Goal: Task Accomplishment & Management: Complete application form

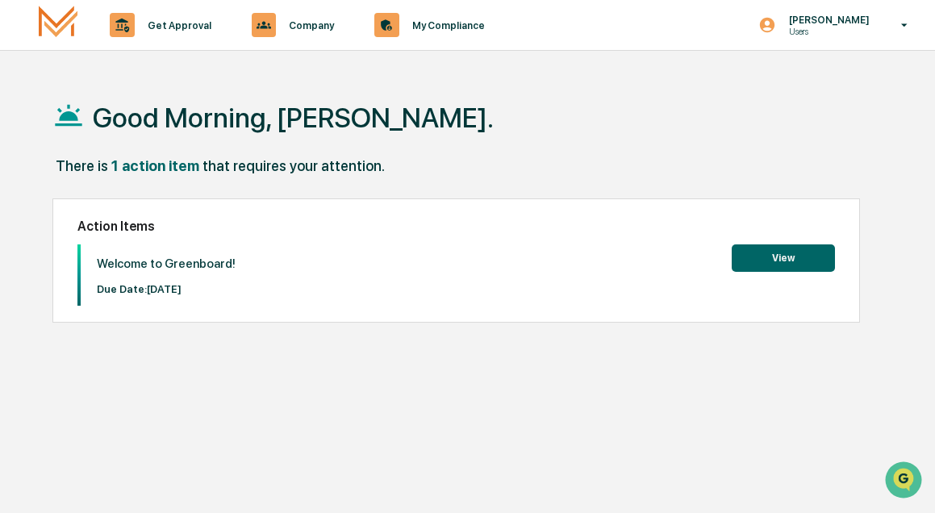
click at [789, 265] on button "View" at bounding box center [783, 258] width 103 height 27
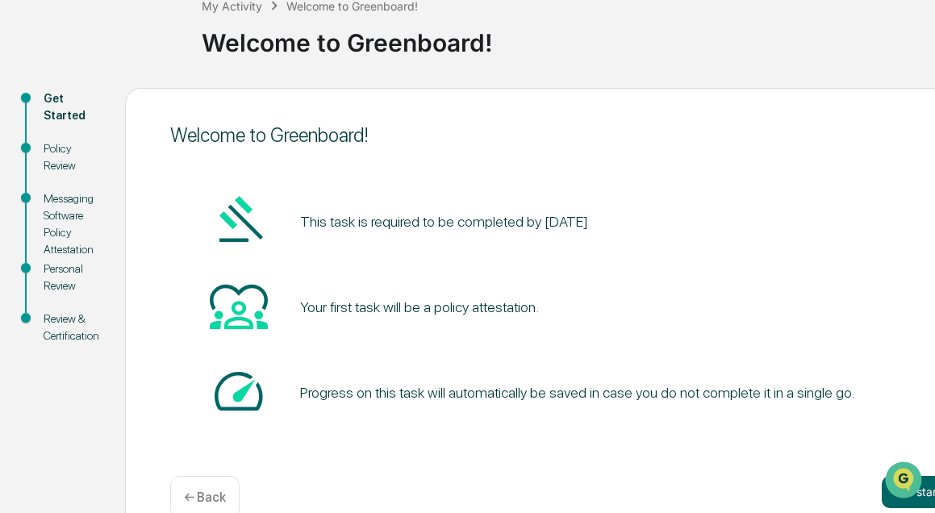
scroll to position [105, 0]
click at [52, 162] on div "Policy Review" at bounding box center [72, 157] width 56 height 34
click at [63, 142] on div "Policy Review" at bounding box center [72, 157] width 56 height 34
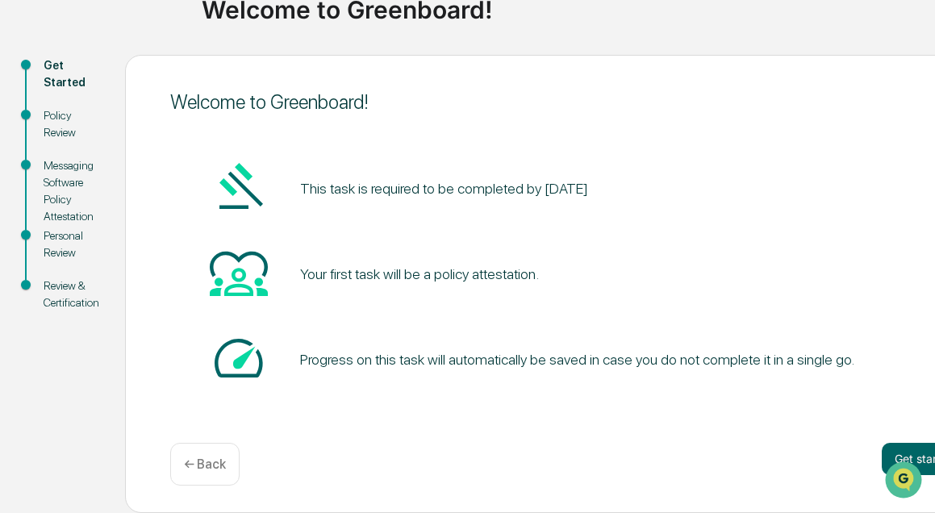
scroll to position [137, 0]
click at [918, 453] on button "Get started" at bounding box center [925, 459] width 86 height 32
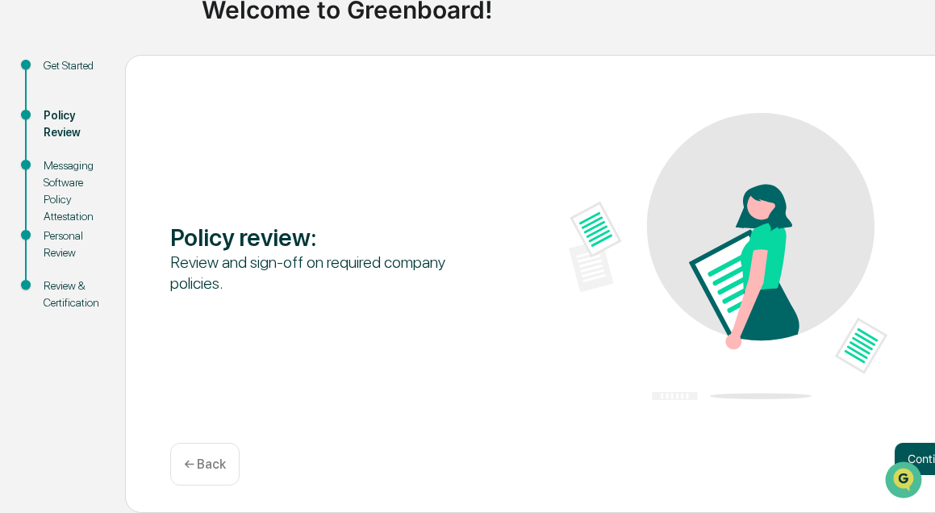
click at [913, 446] on button "Continue" at bounding box center [931, 459] width 73 height 32
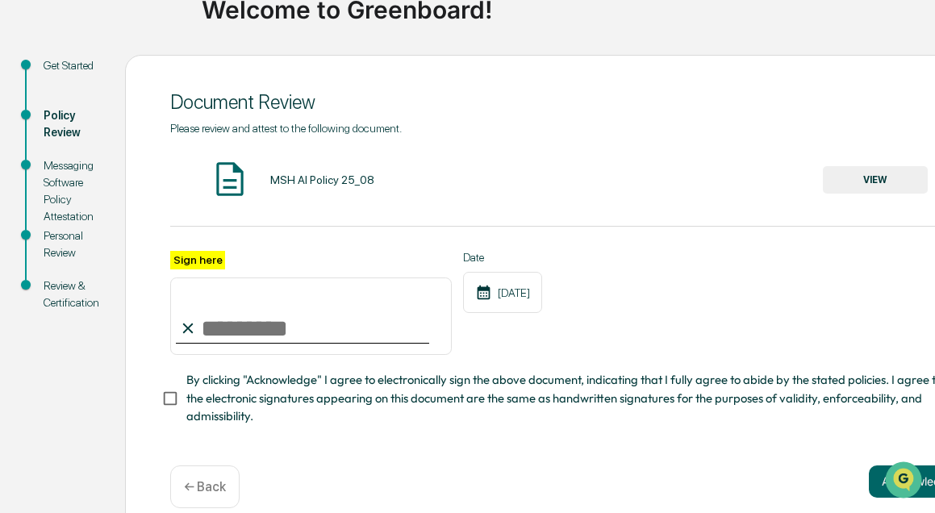
click at [324, 324] on input "Sign here" at bounding box center [311, 316] width 282 height 77
type input "**********"
click at [925, 469] on div at bounding box center [906, 480] width 44 height 40
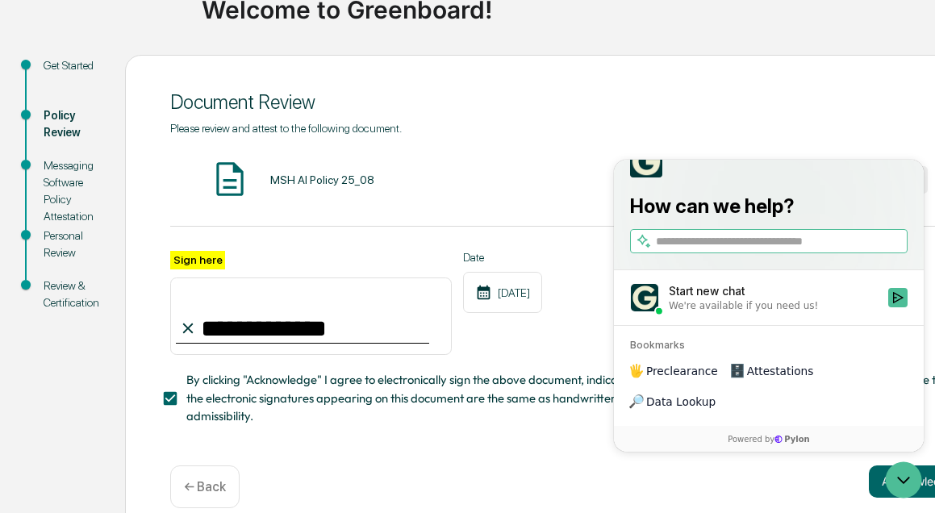
click at [788, 146] on div "**********" at bounding box center [568, 274] width 797 height 304
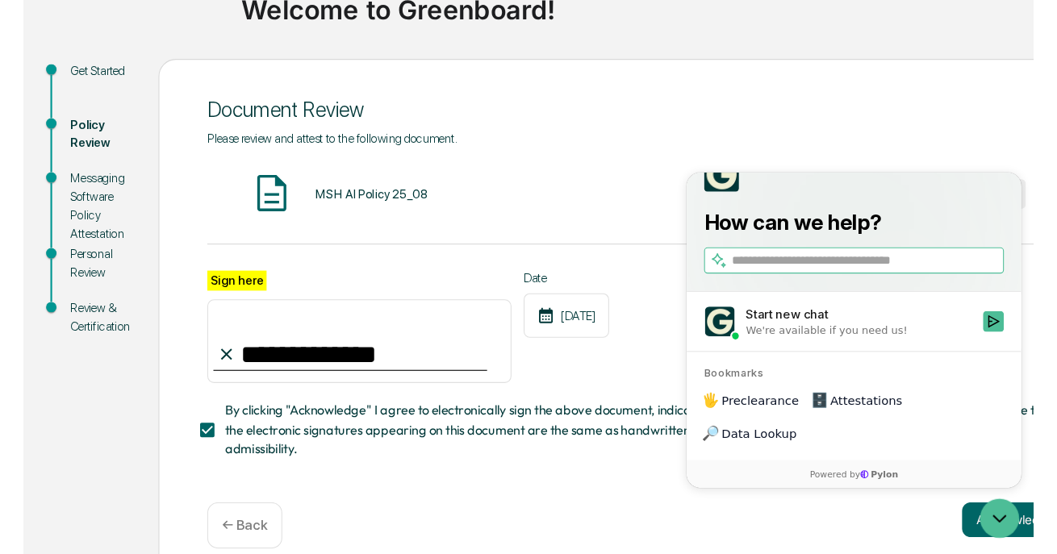
scroll to position [117, 0]
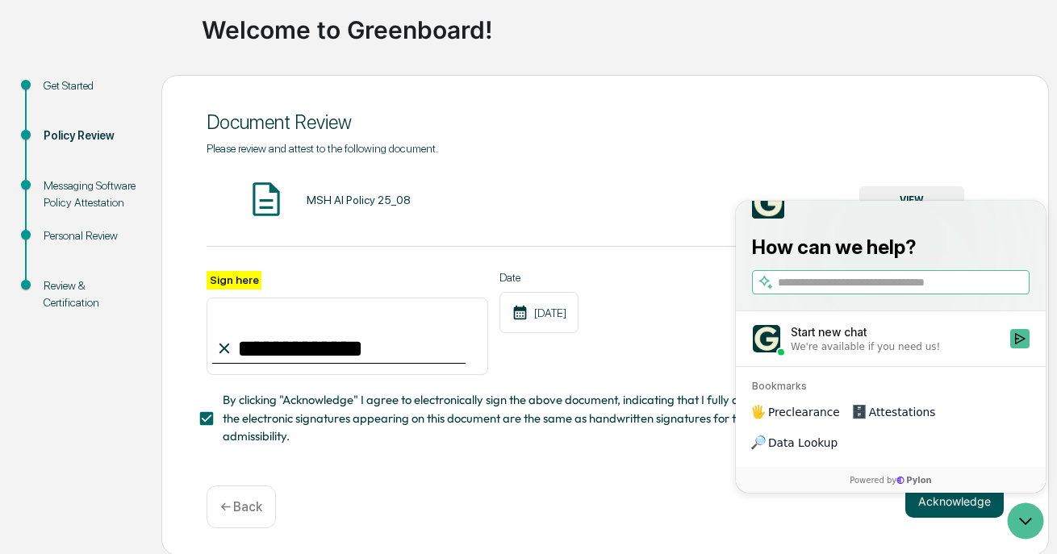
click at [934, 508] on button "Acknowledge" at bounding box center [954, 502] width 98 height 32
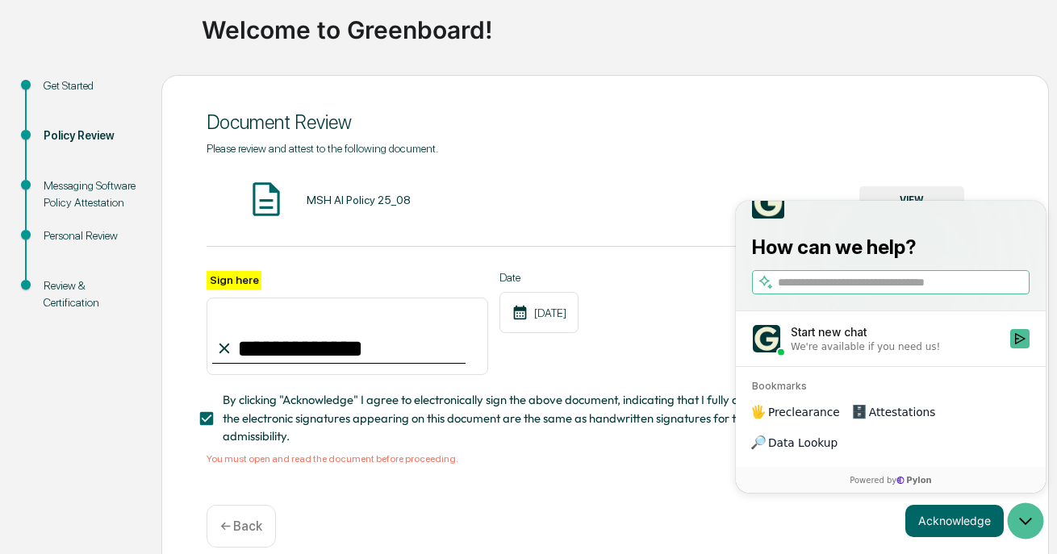
click at [789, 175] on div "**********" at bounding box center [605, 304] width 797 height 324
click at [934, 512] on icon "Open customer support" at bounding box center [1025, 521] width 40 height 40
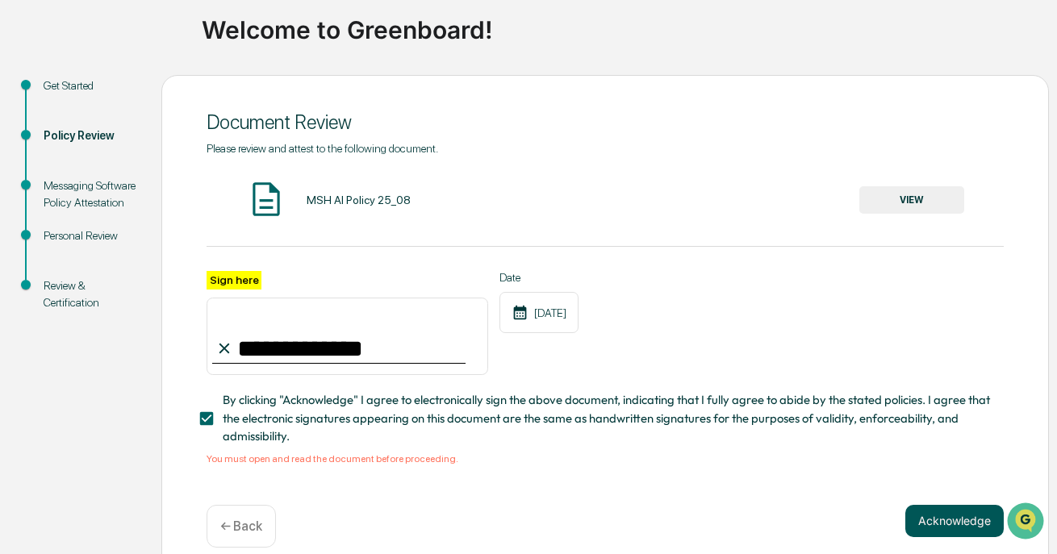
click at [934, 512] on button "Acknowledge" at bounding box center [954, 521] width 98 height 32
click at [303, 411] on span "By clicking "Acknowledge" I agree to electronically sign the above document, in…" at bounding box center [607, 418] width 768 height 54
click at [911, 199] on button "VIEW" at bounding box center [911, 199] width 105 height 27
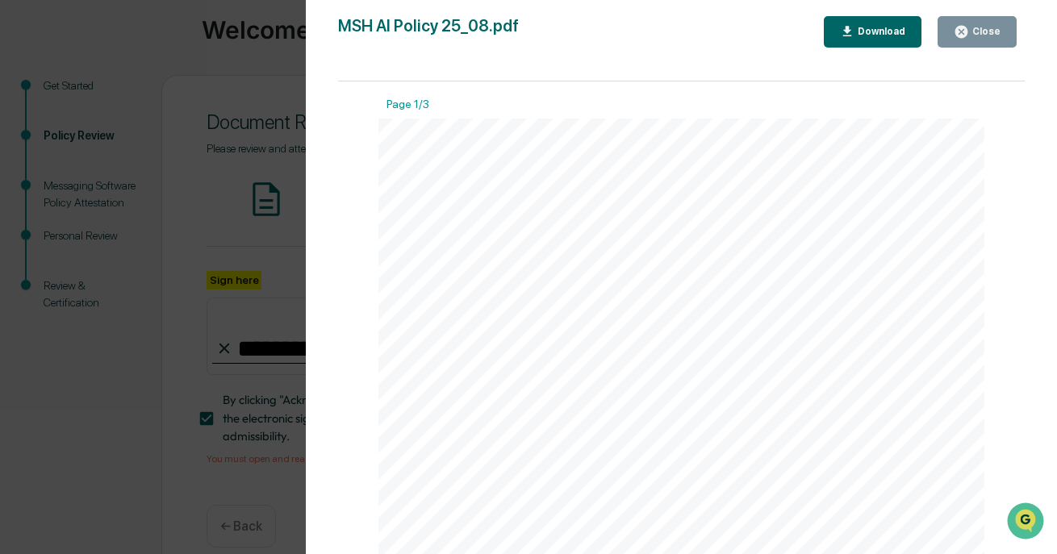
click at [934, 36] on div "Close" at bounding box center [984, 31] width 31 height 11
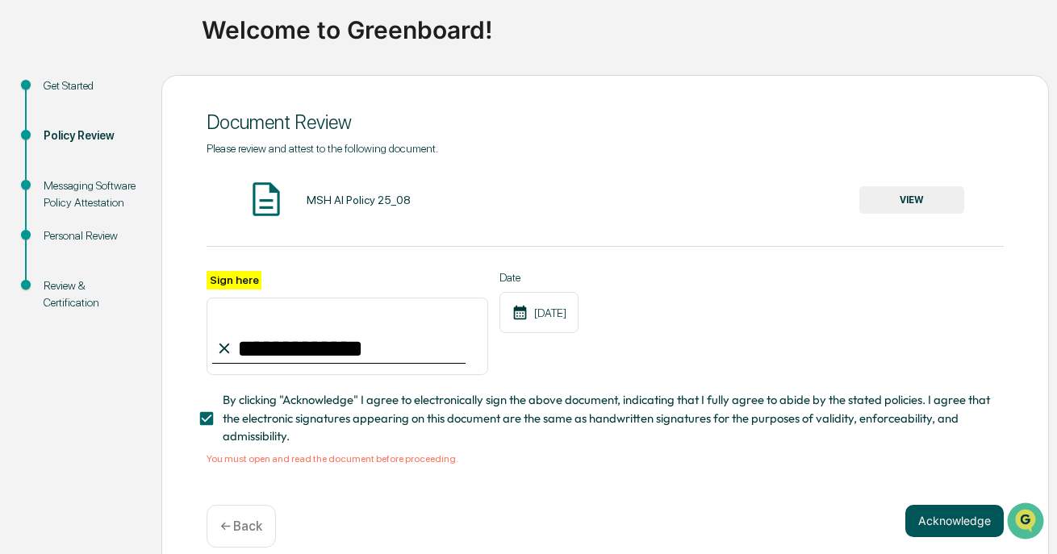
click at [934, 512] on button "Acknowledge" at bounding box center [954, 521] width 98 height 32
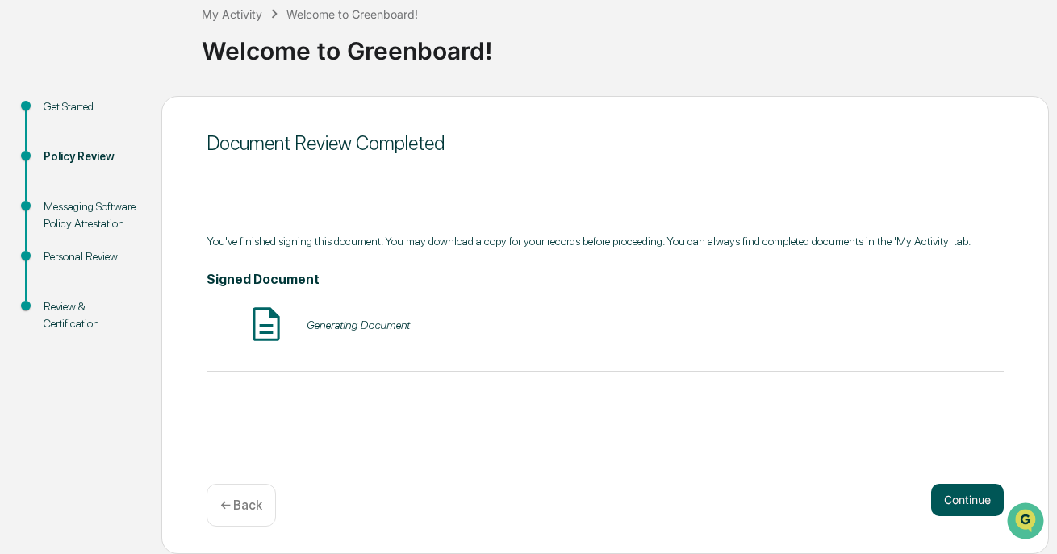
scroll to position [96, 0]
click at [934, 491] on button "Continue" at bounding box center [967, 500] width 73 height 32
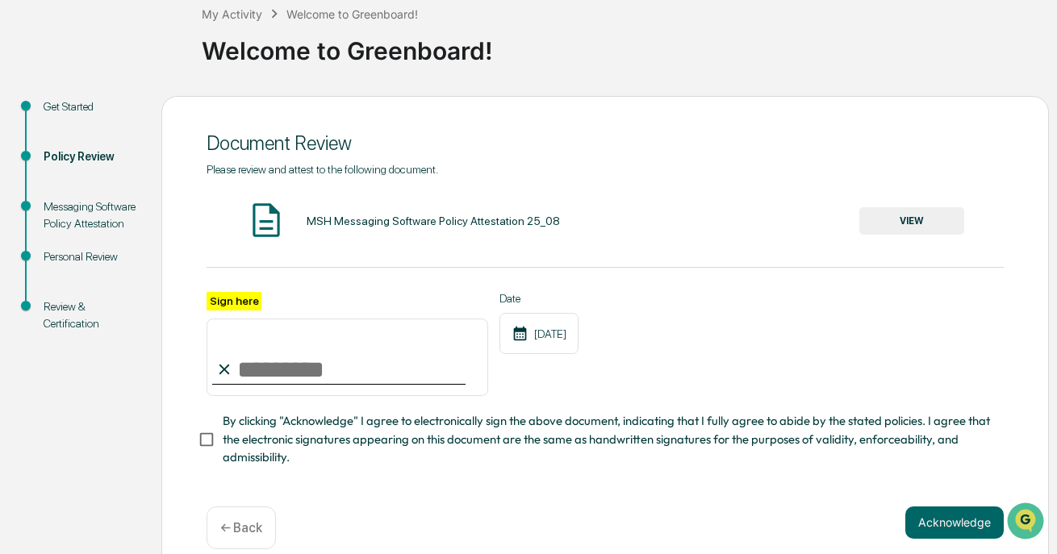
click at [388, 364] on input "Sign here" at bounding box center [348, 357] width 282 height 77
type input "**********"
click at [926, 212] on button "VIEW" at bounding box center [911, 220] width 105 height 27
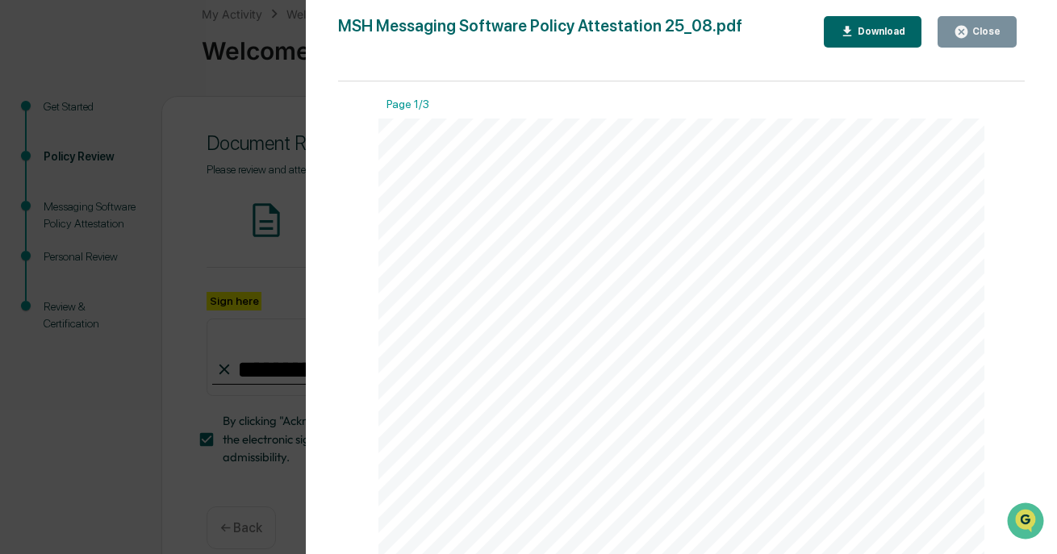
click at [934, 35] on div "Close" at bounding box center [984, 31] width 31 height 11
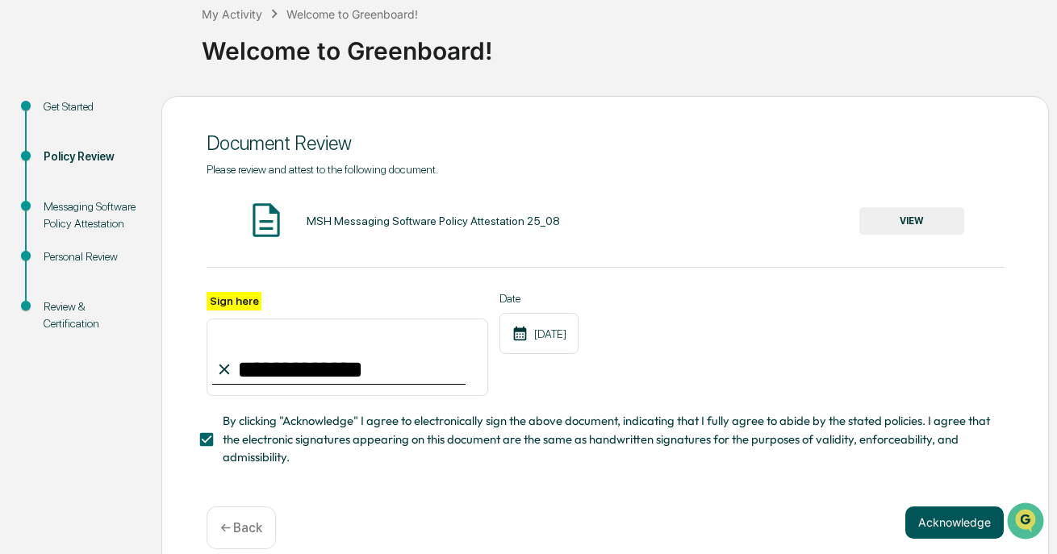
click at [934, 512] on button "Acknowledge" at bounding box center [954, 523] width 98 height 32
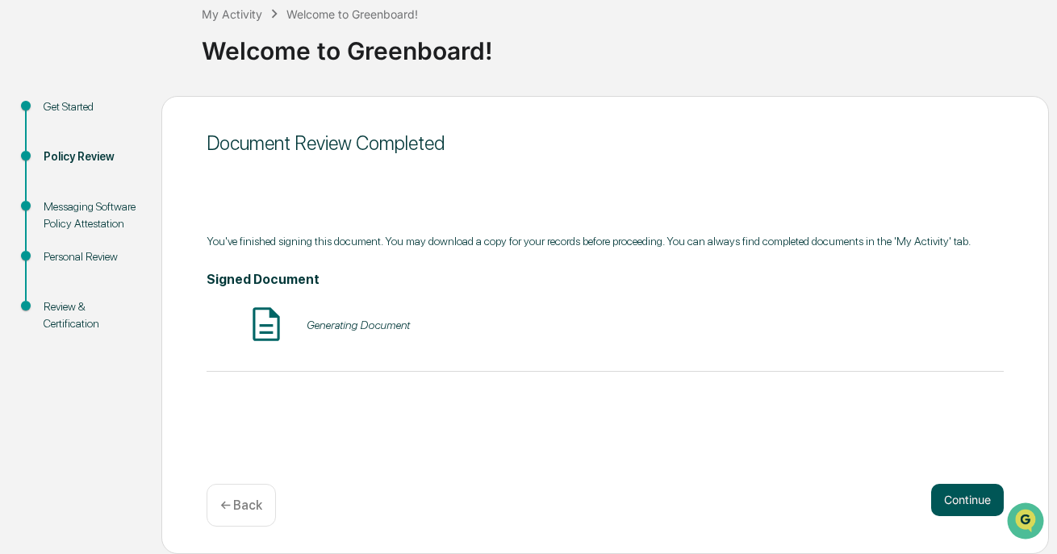
click at [934, 495] on button "Continue" at bounding box center [967, 500] width 73 height 32
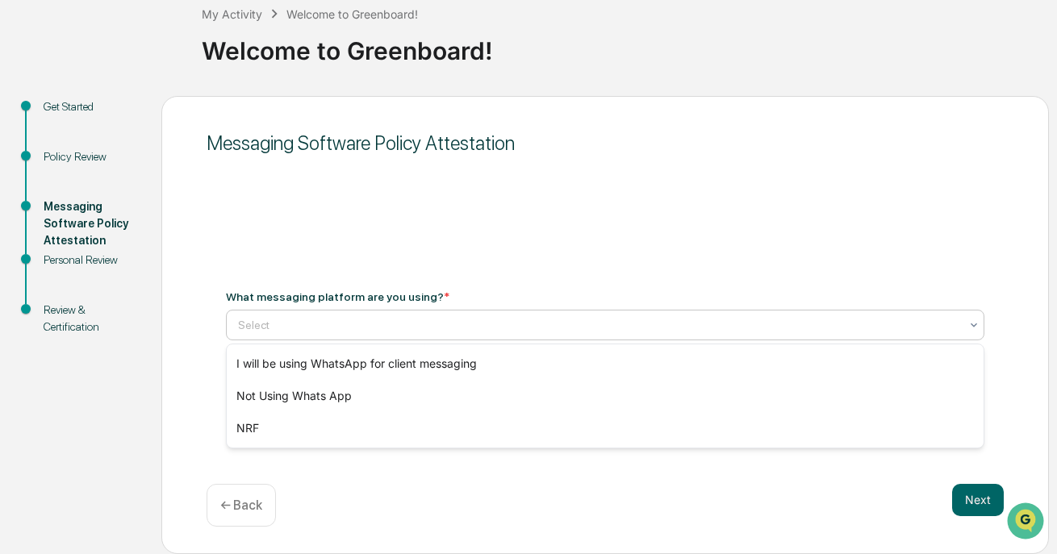
click at [564, 330] on div at bounding box center [598, 325] width 721 height 16
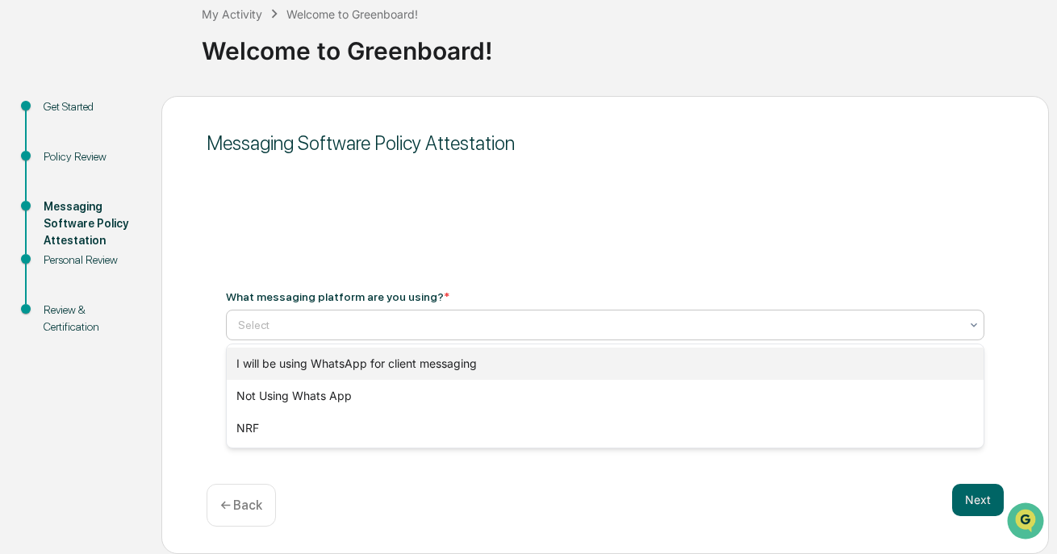
click at [506, 367] on div "I will be using WhatsApp for client messaging" at bounding box center [605, 364] width 757 height 32
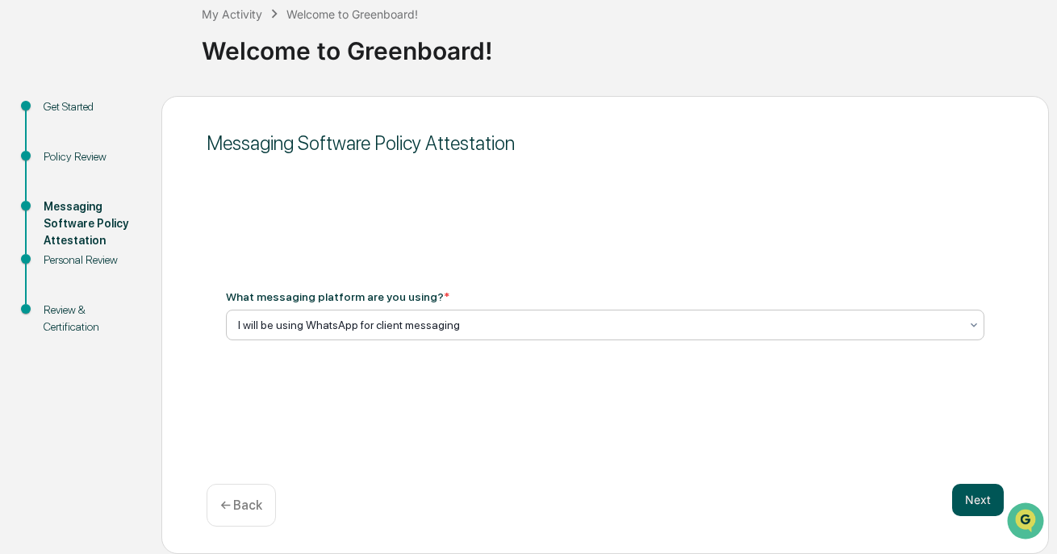
click at [934, 499] on button "Next" at bounding box center [978, 500] width 52 height 32
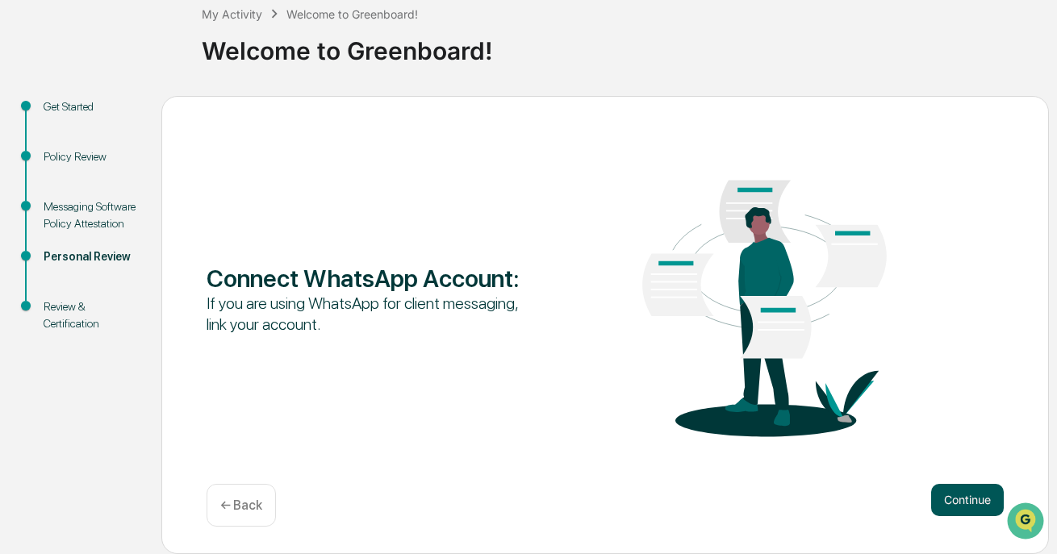
click at [934, 500] on button "Continue" at bounding box center [967, 500] width 73 height 32
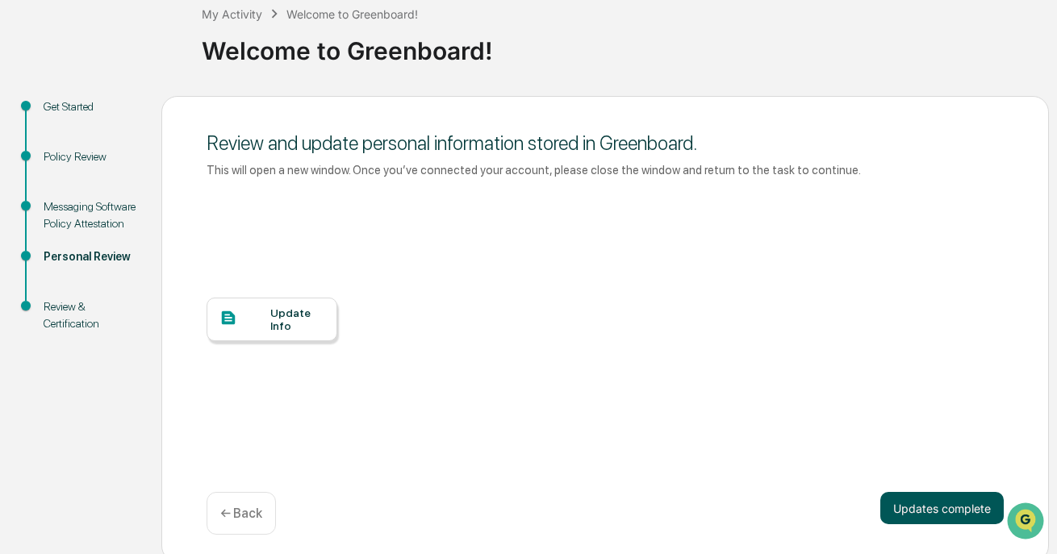
click at [922, 500] on button "Updates complete" at bounding box center [941, 508] width 123 height 32
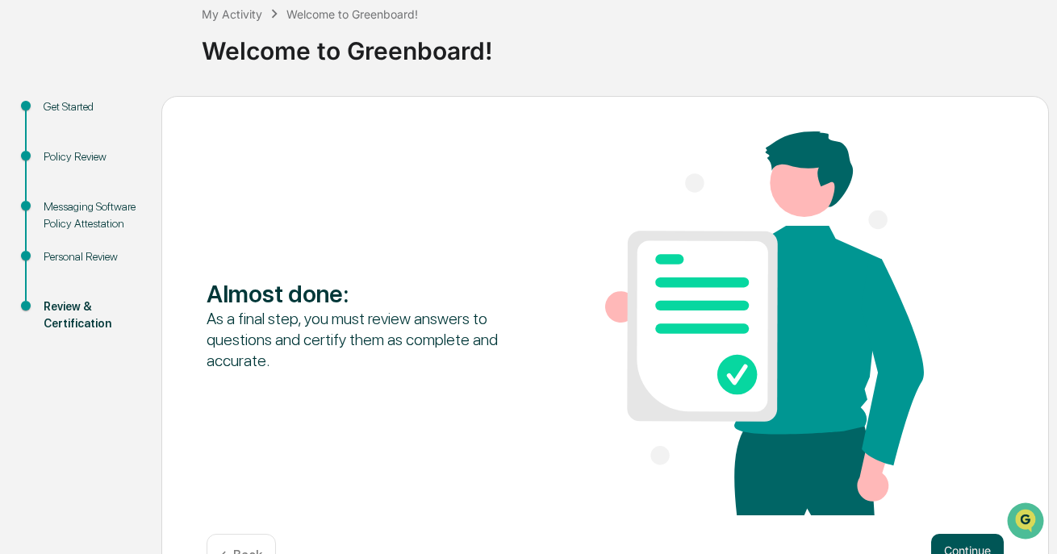
click at [934, 512] on button "Continue" at bounding box center [967, 550] width 73 height 32
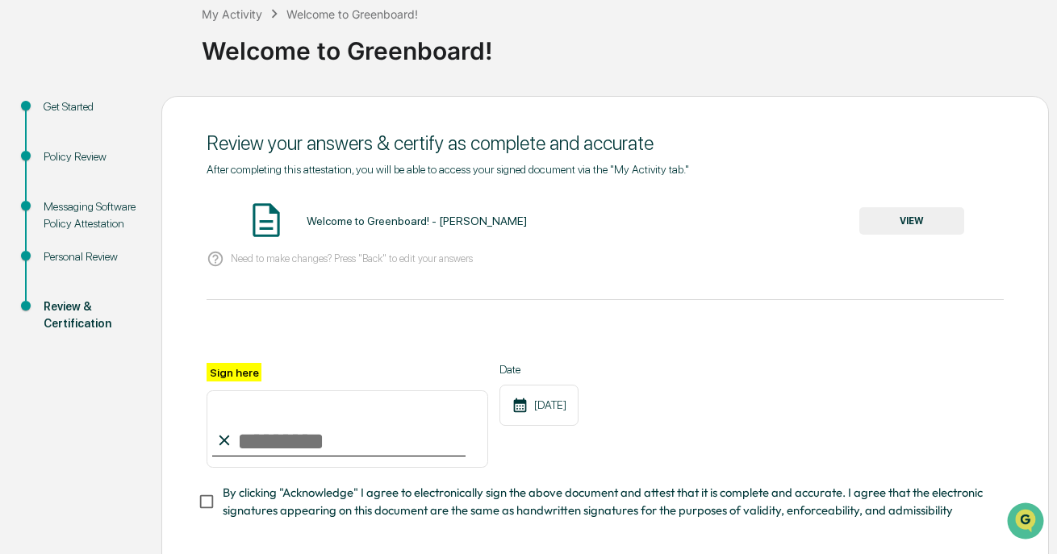
click at [900, 215] on button "VIEW" at bounding box center [911, 220] width 105 height 27
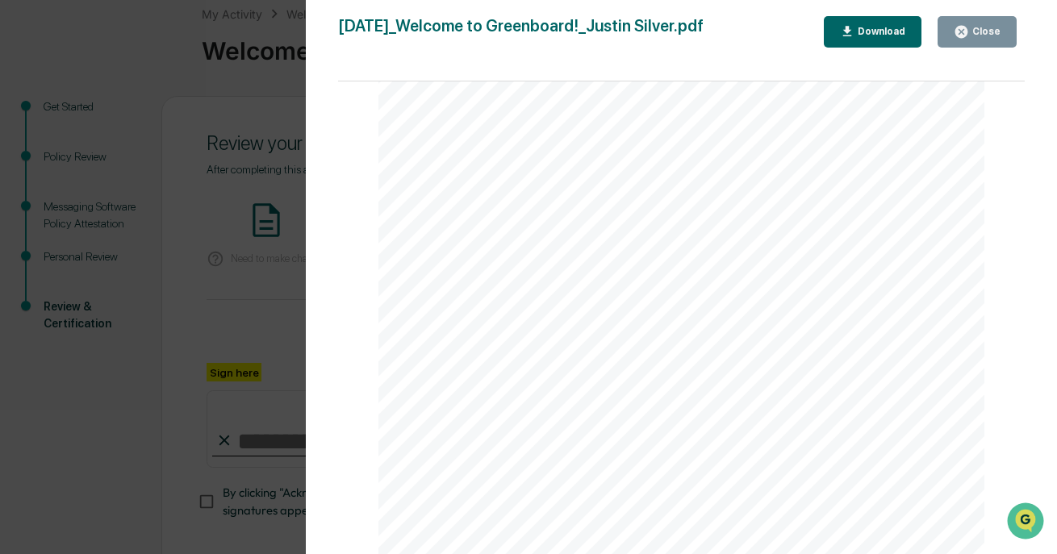
scroll to position [842, 0]
click at [934, 36] on div "Close" at bounding box center [984, 31] width 31 height 11
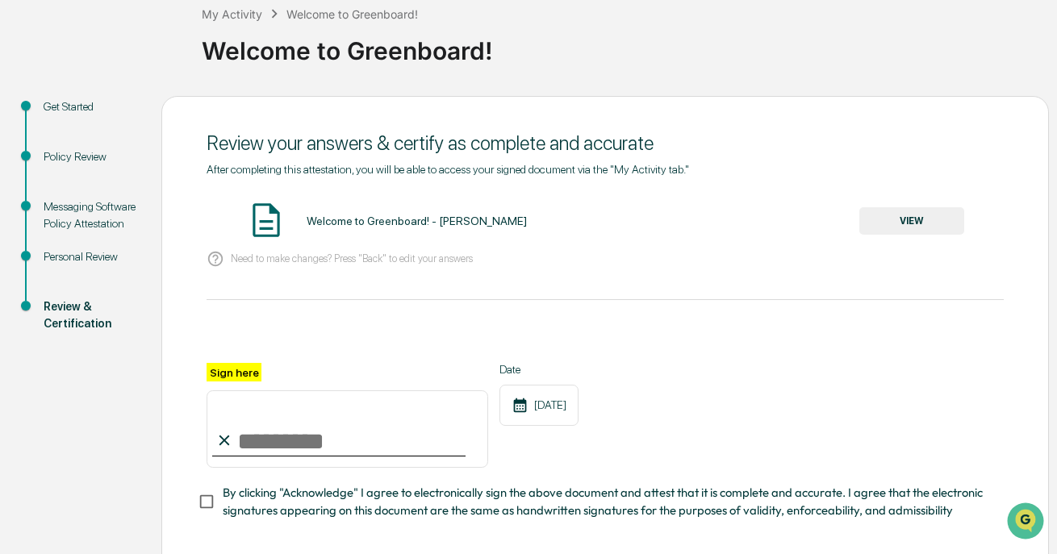
click at [311, 429] on input "Sign here" at bounding box center [348, 429] width 282 height 77
type input "**********"
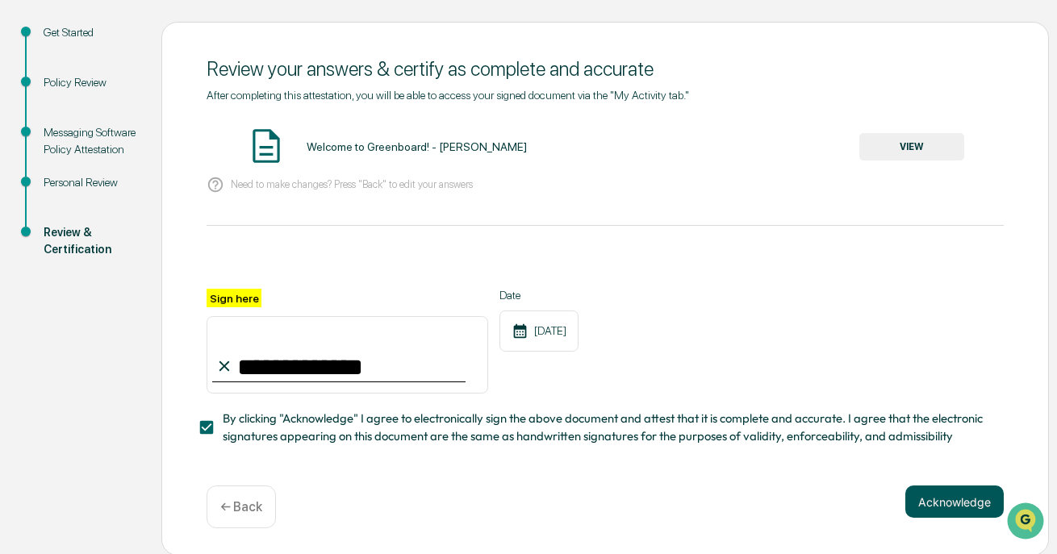
click at [922, 500] on button "Acknowledge" at bounding box center [954, 502] width 98 height 32
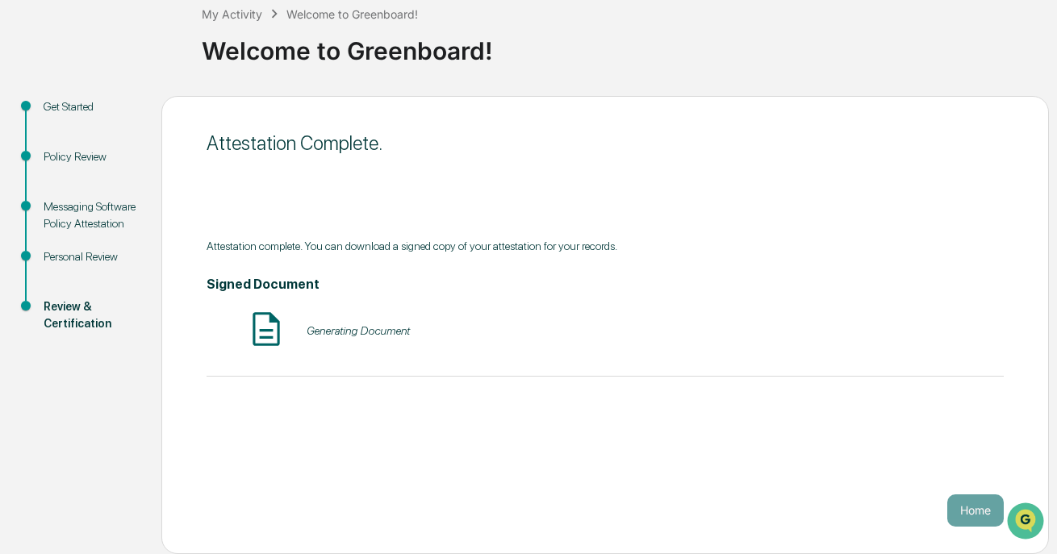
scroll to position [96, 0]
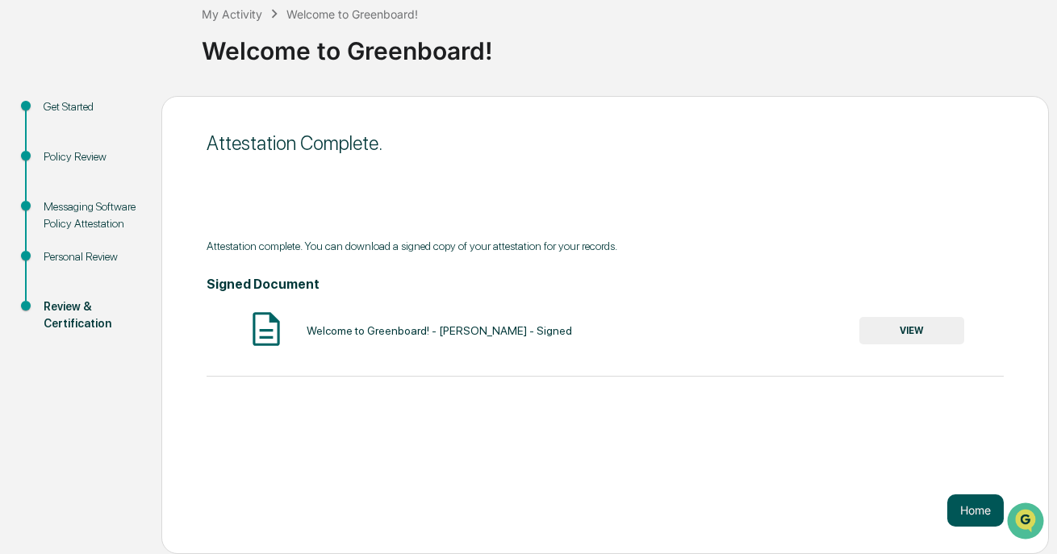
click at [934, 503] on button "Home" at bounding box center [975, 511] width 56 height 32
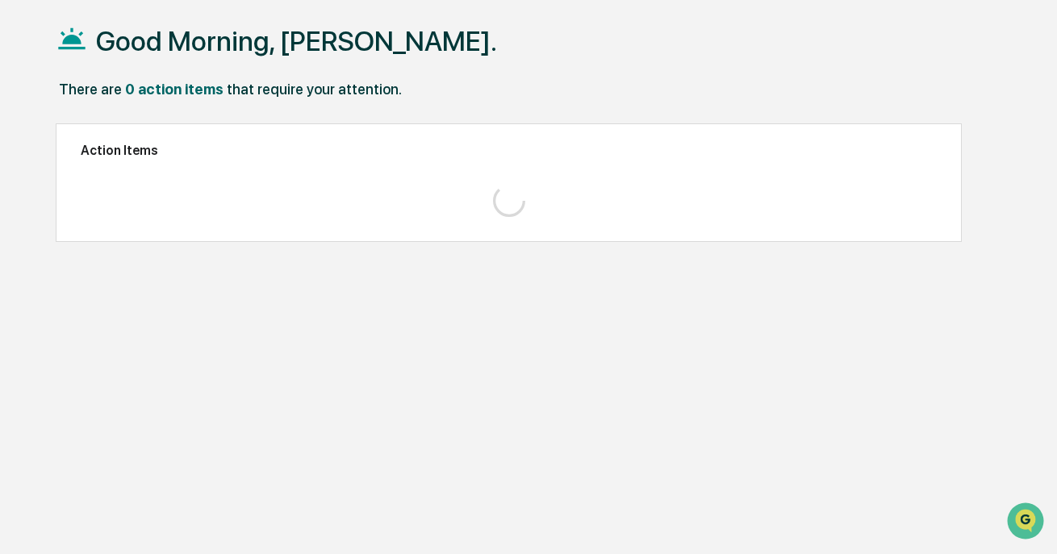
scroll to position [93, 0]
